Goal: Complete application form

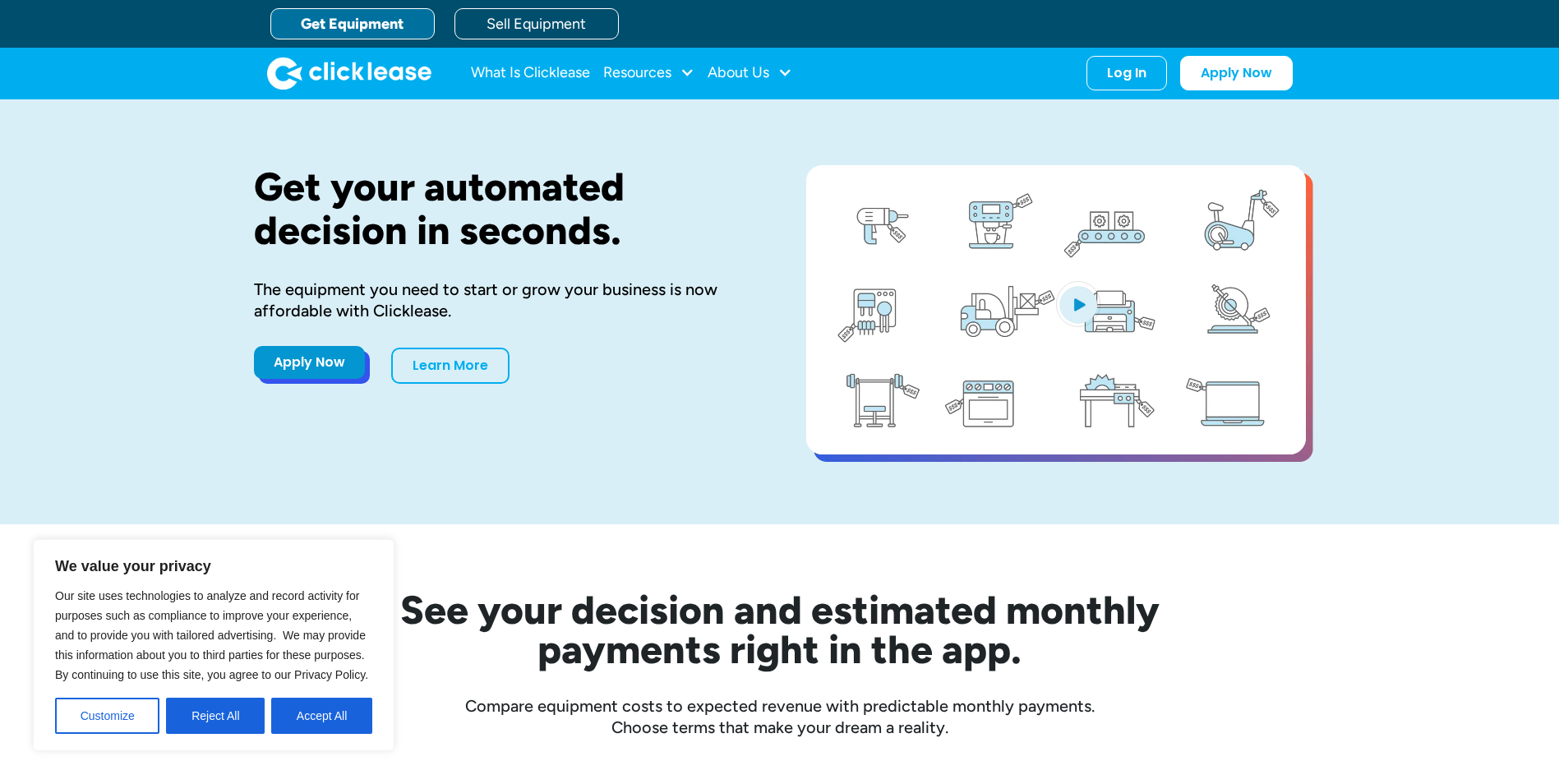
click at [314, 370] on link "Apply Now" at bounding box center [309, 362] width 111 height 33
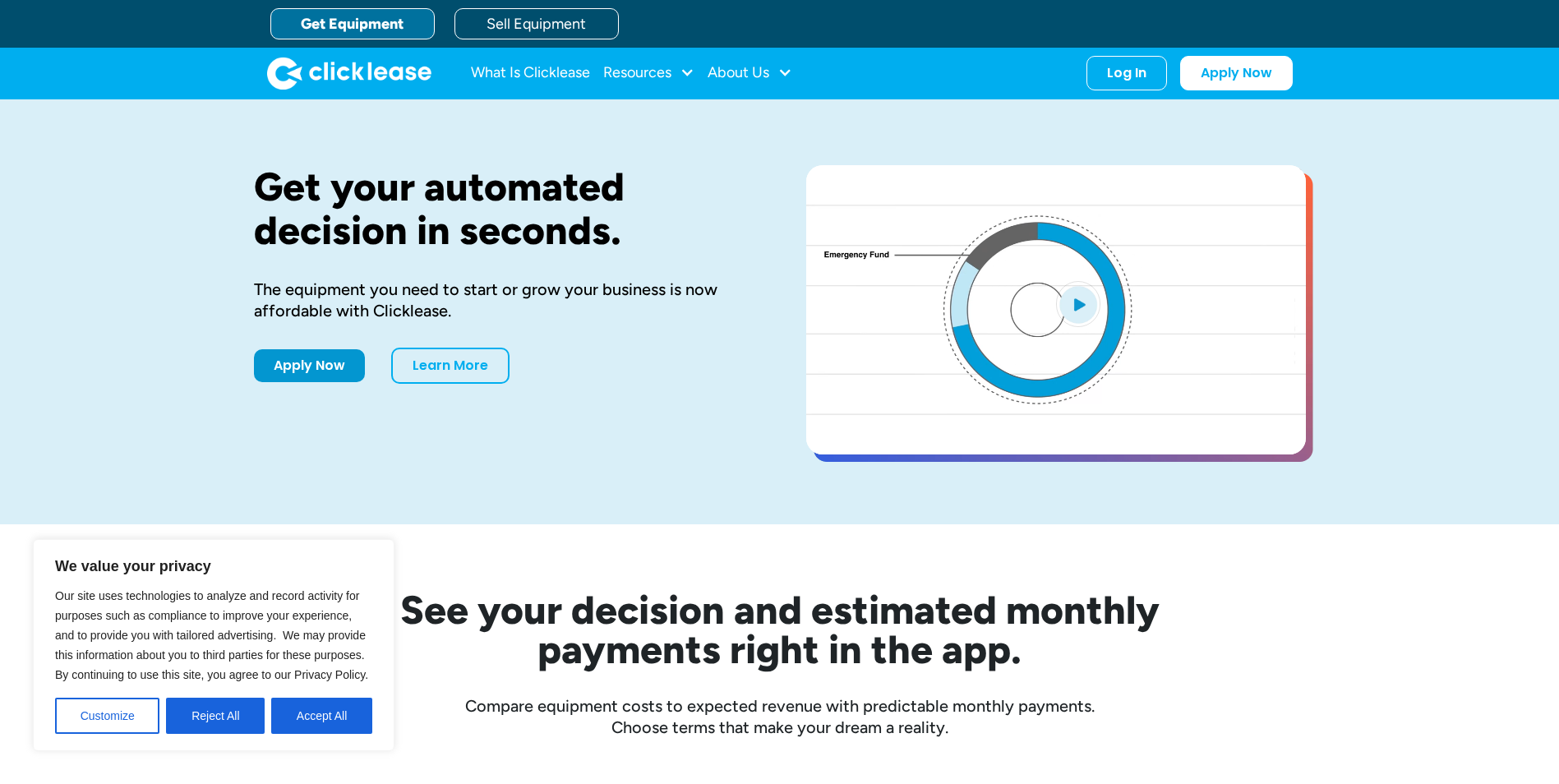
click at [347, 18] on link "Get Equipment" at bounding box center [352, 24] width 164 height 31
